Goal: Transaction & Acquisition: Purchase product/service

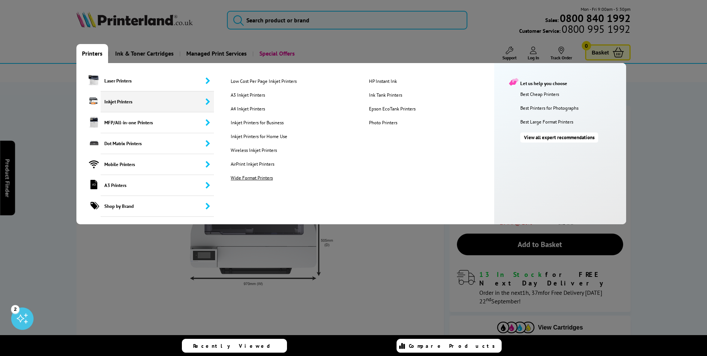
click at [253, 179] on link "Wide Format Printers" at bounding box center [294, 177] width 138 height 6
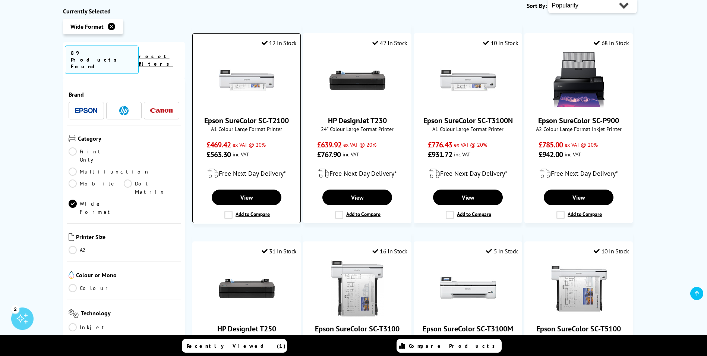
scroll to position [75, 0]
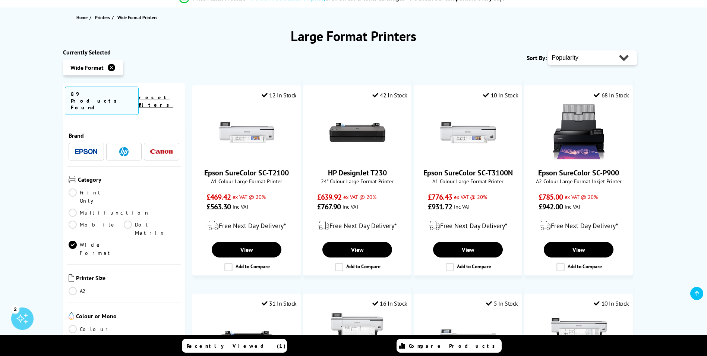
click at [560, 61] on select "Popularity Rating Price - Low to High Price - High to Low Running Costs - Low t…" at bounding box center [592, 57] width 89 height 15
select select "Price Ascending"
click at [548, 50] on select "Popularity Rating Price - Low to High Price - High to Low Running Costs - Low t…" at bounding box center [592, 57] width 89 height 15
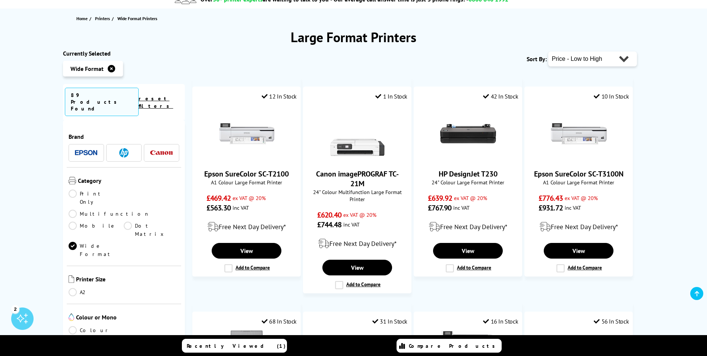
scroll to position [75, 0]
